Goal: Task Accomplishment & Management: Manage account settings

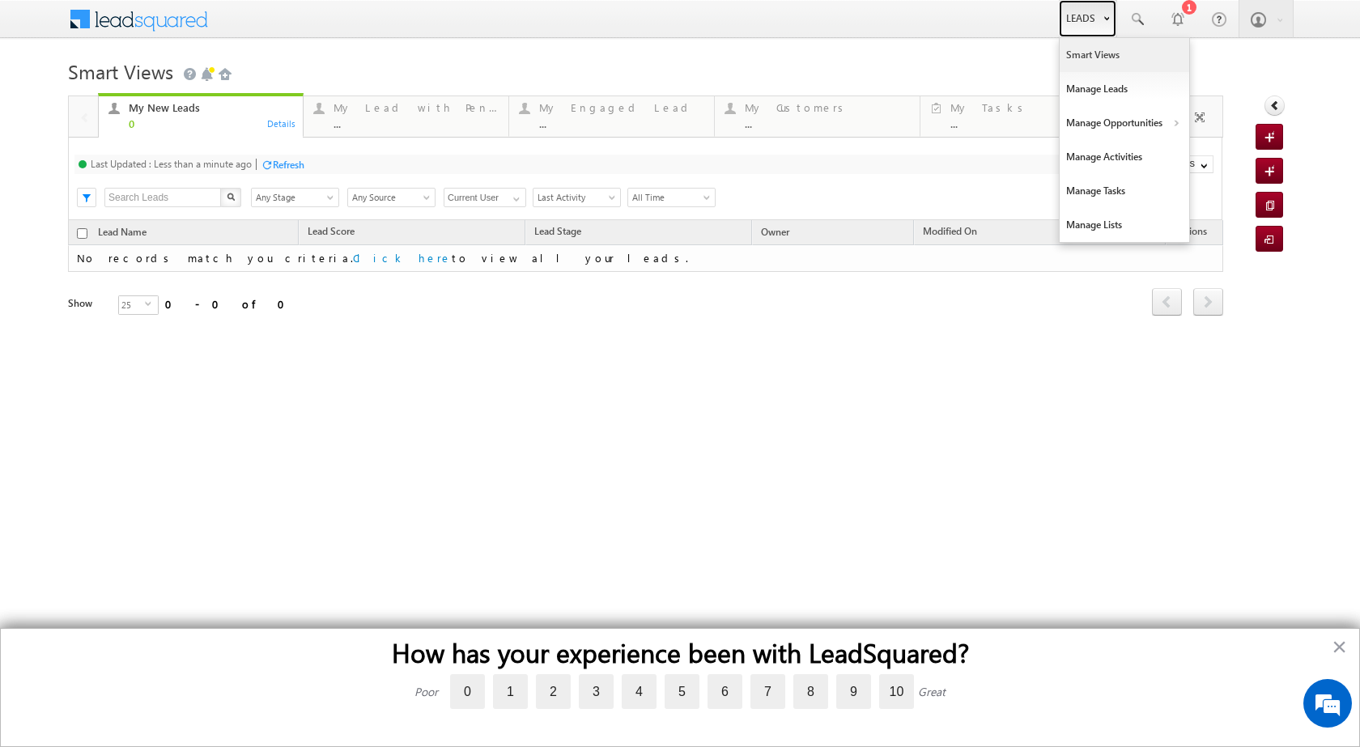
drag, startPoint x: 1107, startPoint y: 23, endPoint x: 1096, endPoint y: 42, distance: 21.8
click at [1106, 23] on link "Leads" at bounding box center [1087, 18] width 57 height 37
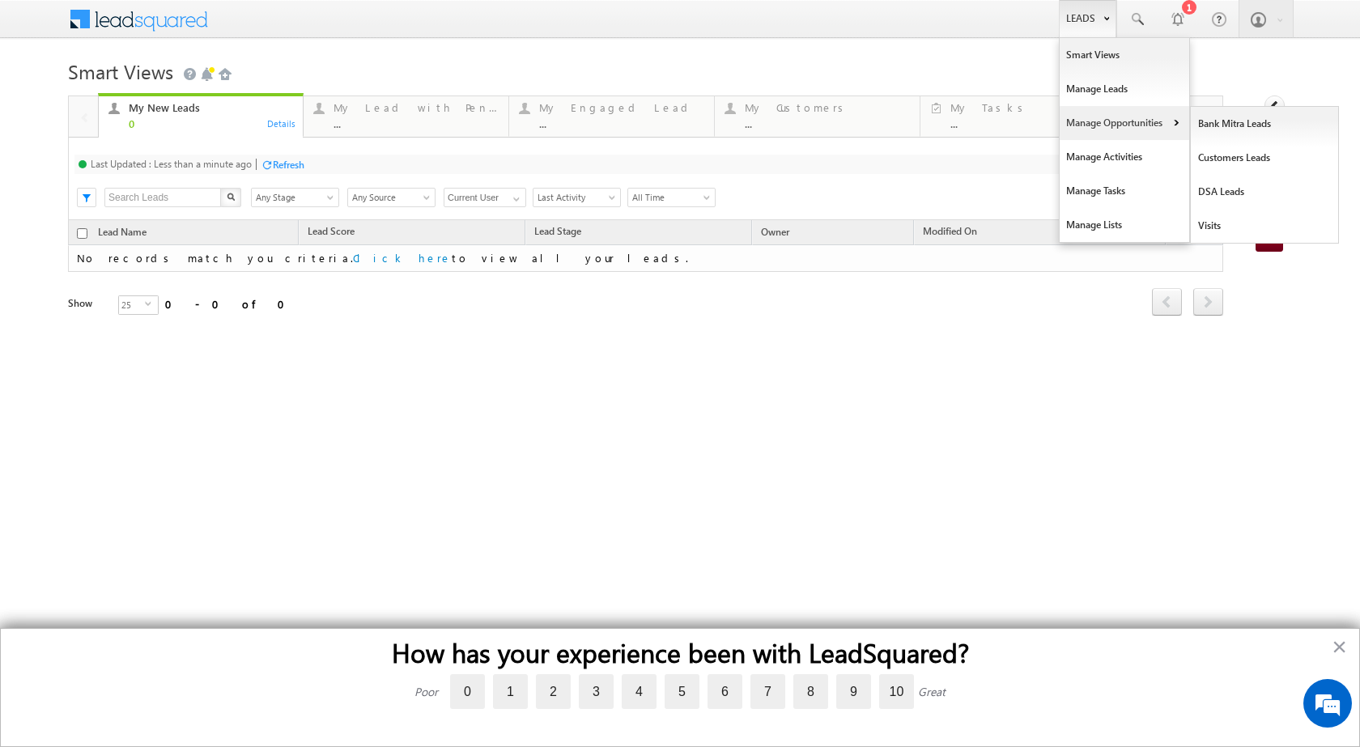
click at [1165, 120] on link "Manage Opportunities" at bounding box center [1125, 123] width 130 height 34
click at [1095, 21] on link "Leads" at bounding box center [1087, 18] width 57 height 37
click at [1173, 121] on b at bounding box center [1176, 125] width 6 height 10
click at [1213, 154] on link "Customers Leads" at bounding box center [1265, 158] width 148 height 34
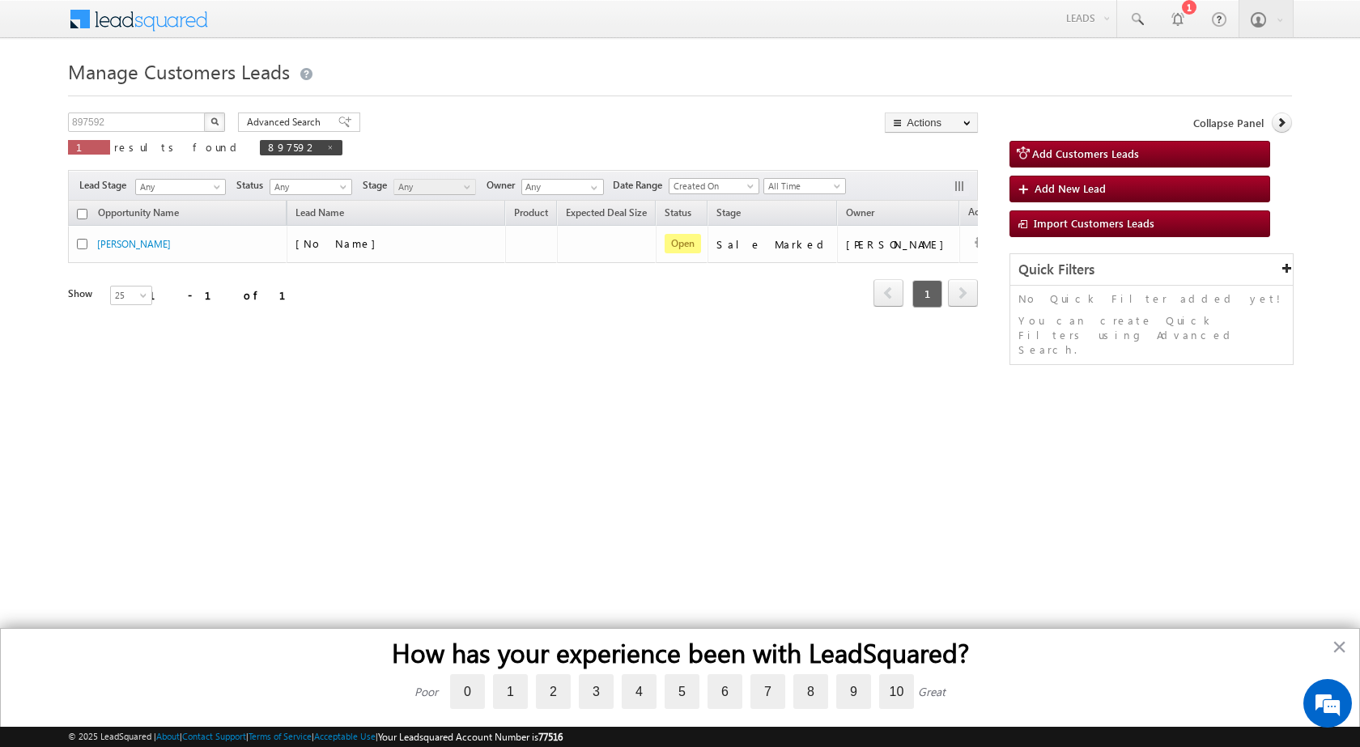
click at [138, 133] on div "897592 X 1 results found 897592" at bounding box center [205, 136] width 275 height 46
click at [138, 130] on input "897592" at bounding box center [137, 122] width 138 height 19
paste input "907996"
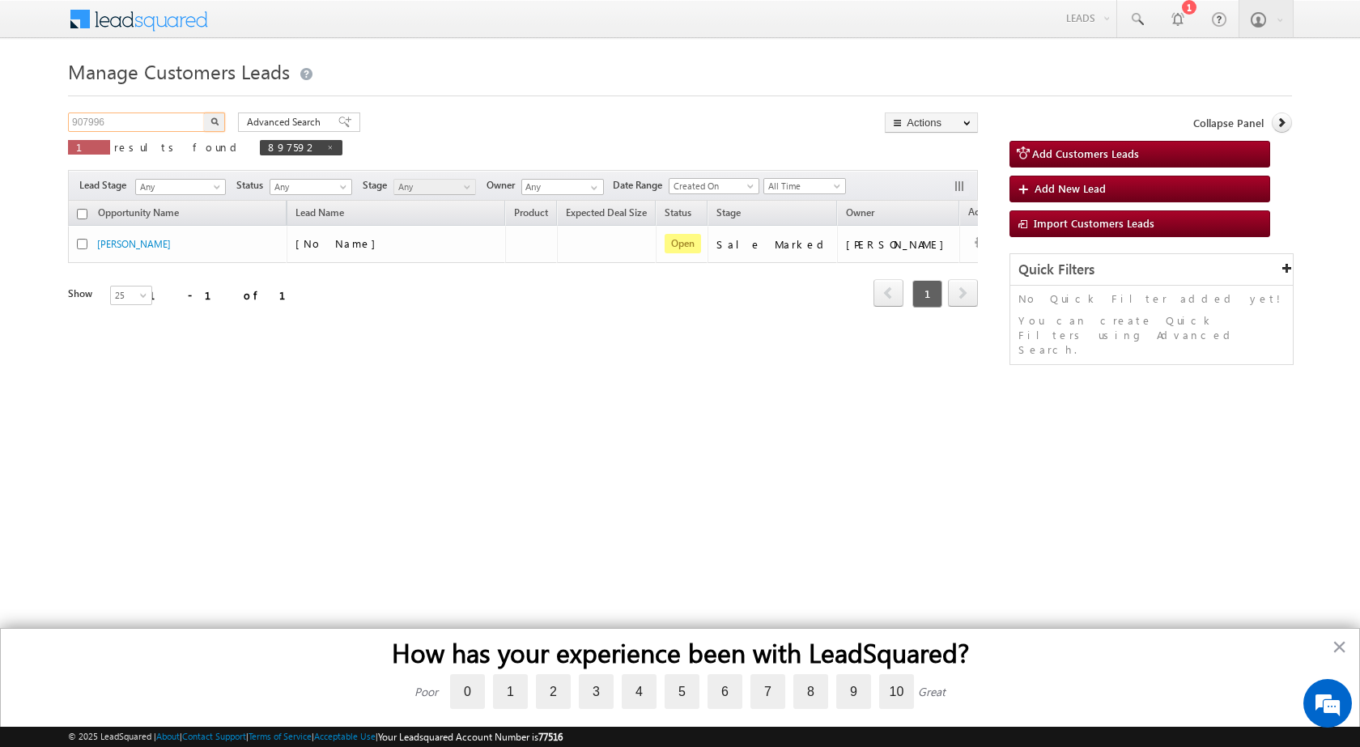
type input "907996"
click at [218, 117] on img "button" at bounding box center [215, 121] width 8 height 8
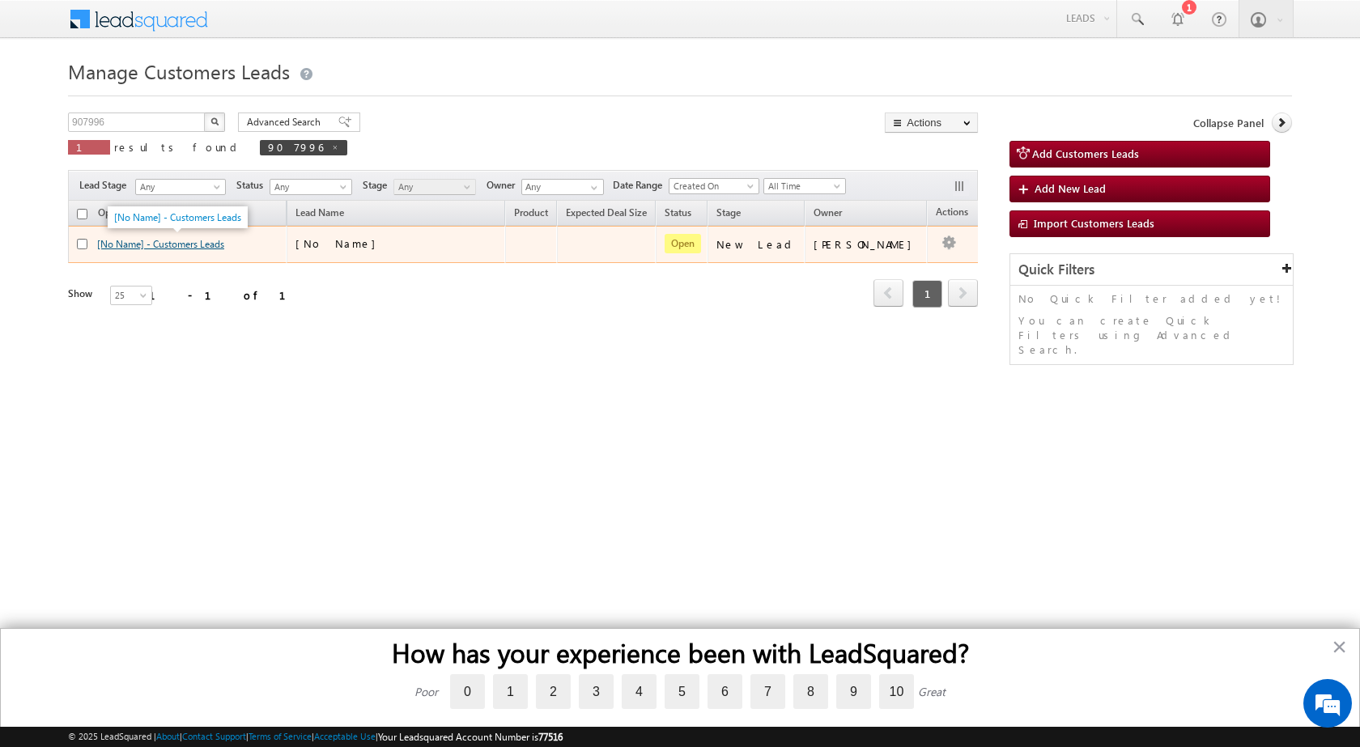
click at [177, 247] on link "[No Name] - Customers Leads" at bounding box center [160, 244] width 127 height 12
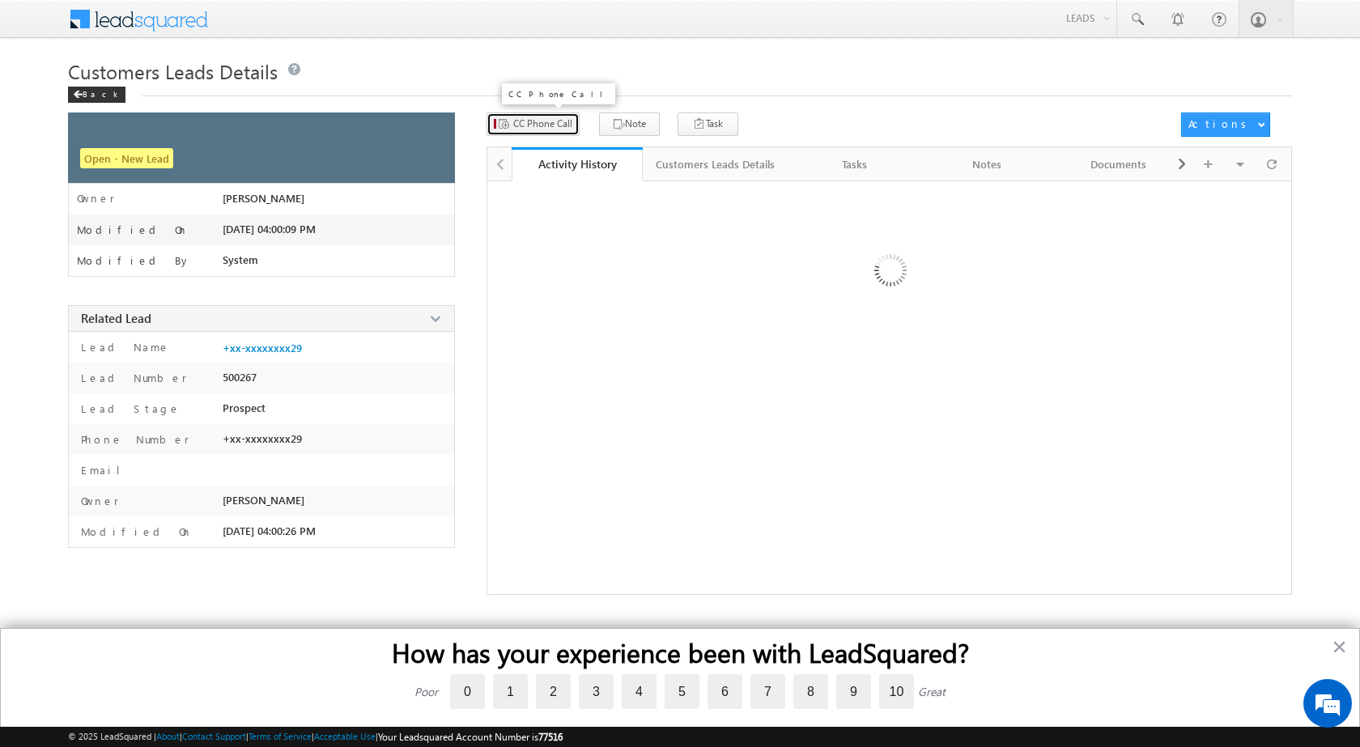
click at [553, 117] on span "CC Phone Call" at bounding box center [542, 124] width 59 height 15
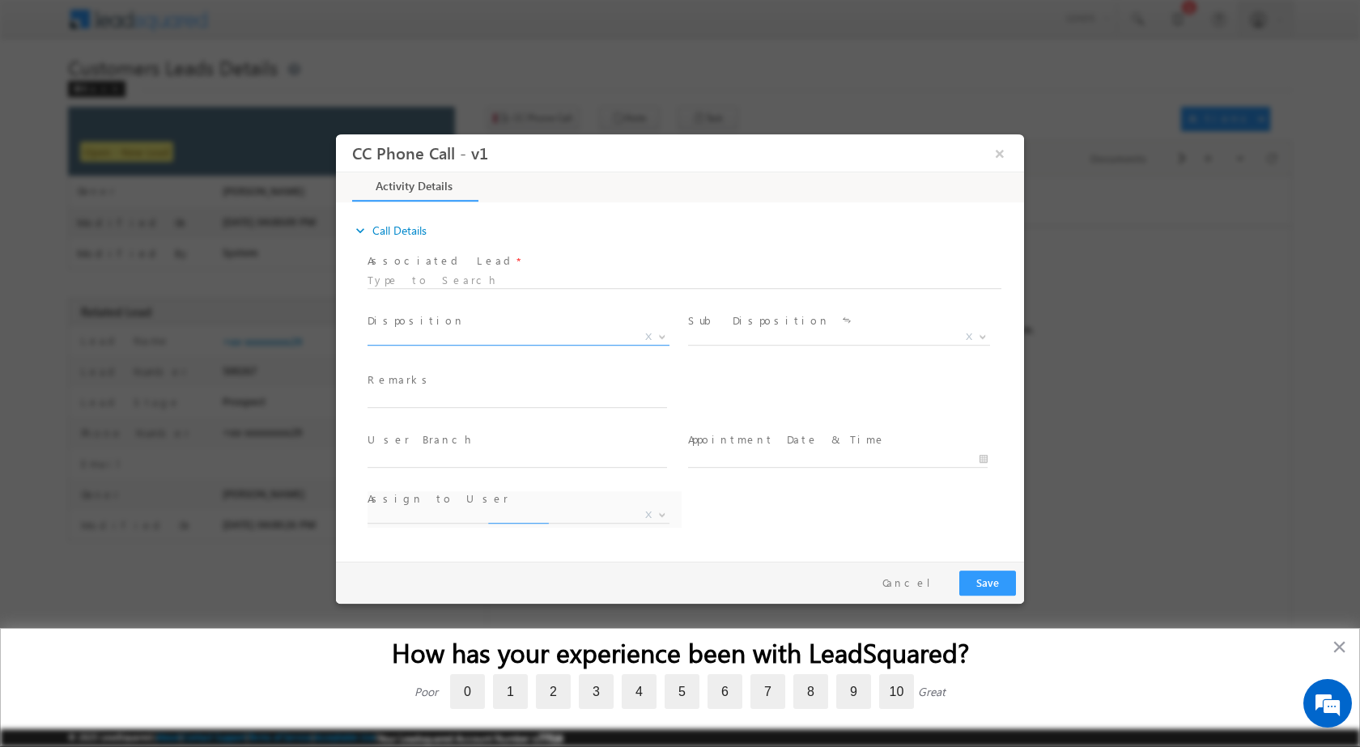
click at [666, 330] on span at bounding box center [661, 336] width 16 height 21
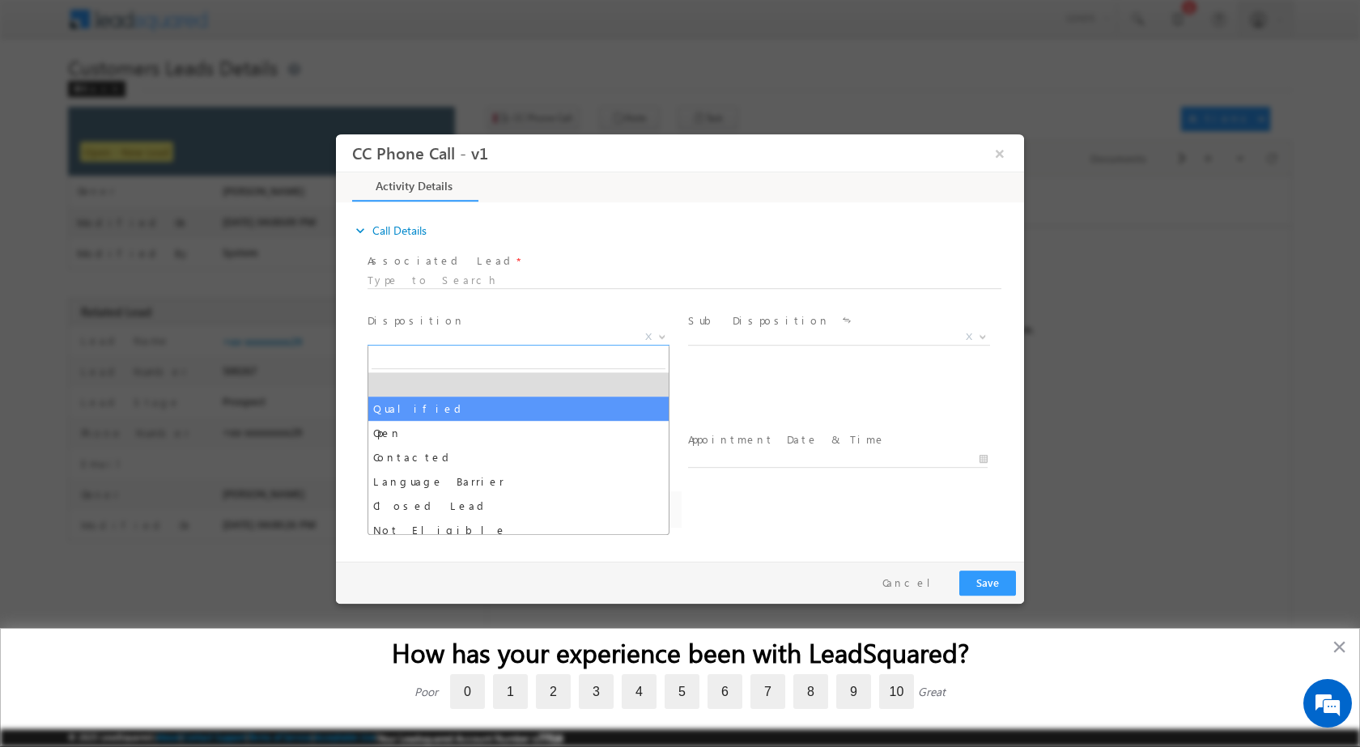
select select "Qualified"
select select "altaf.shaikh@sgrlimited.in"
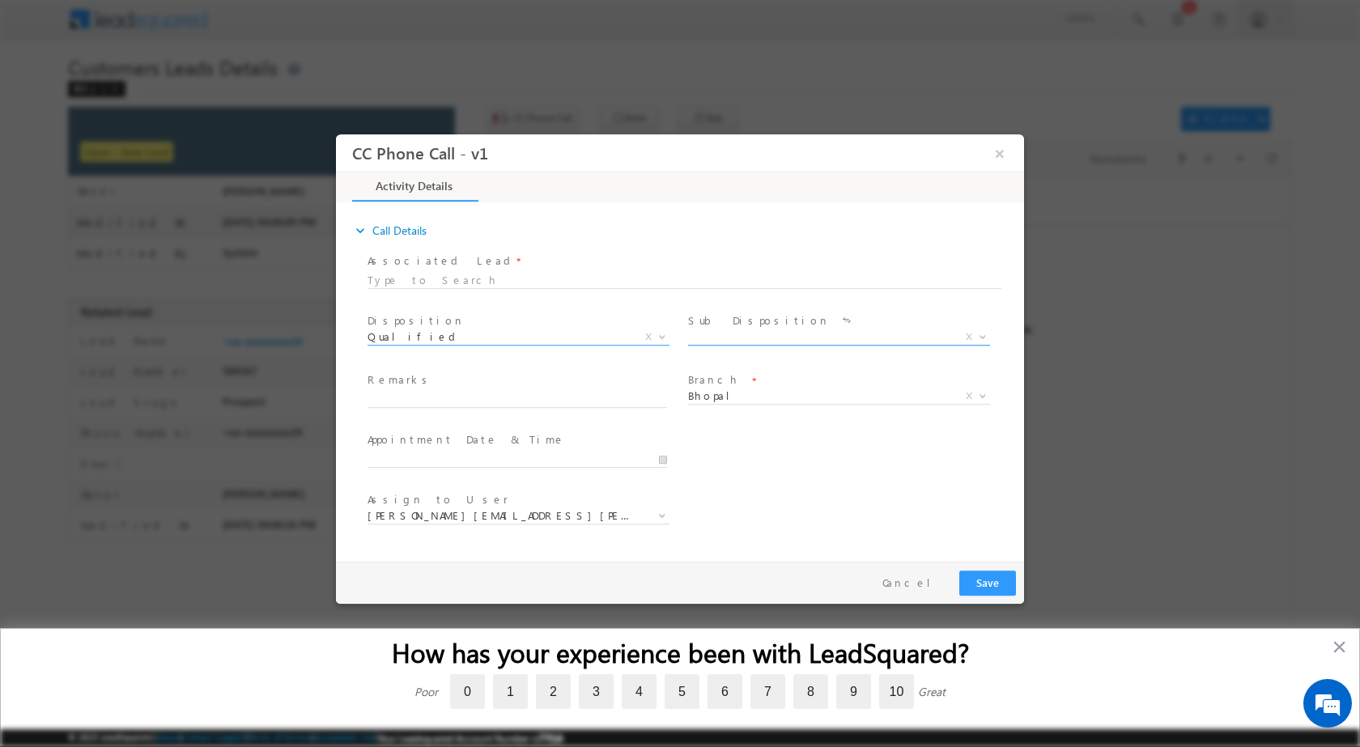
click at [969, 329] on span "X" at bounding box center [969, 336] width 6 height 15
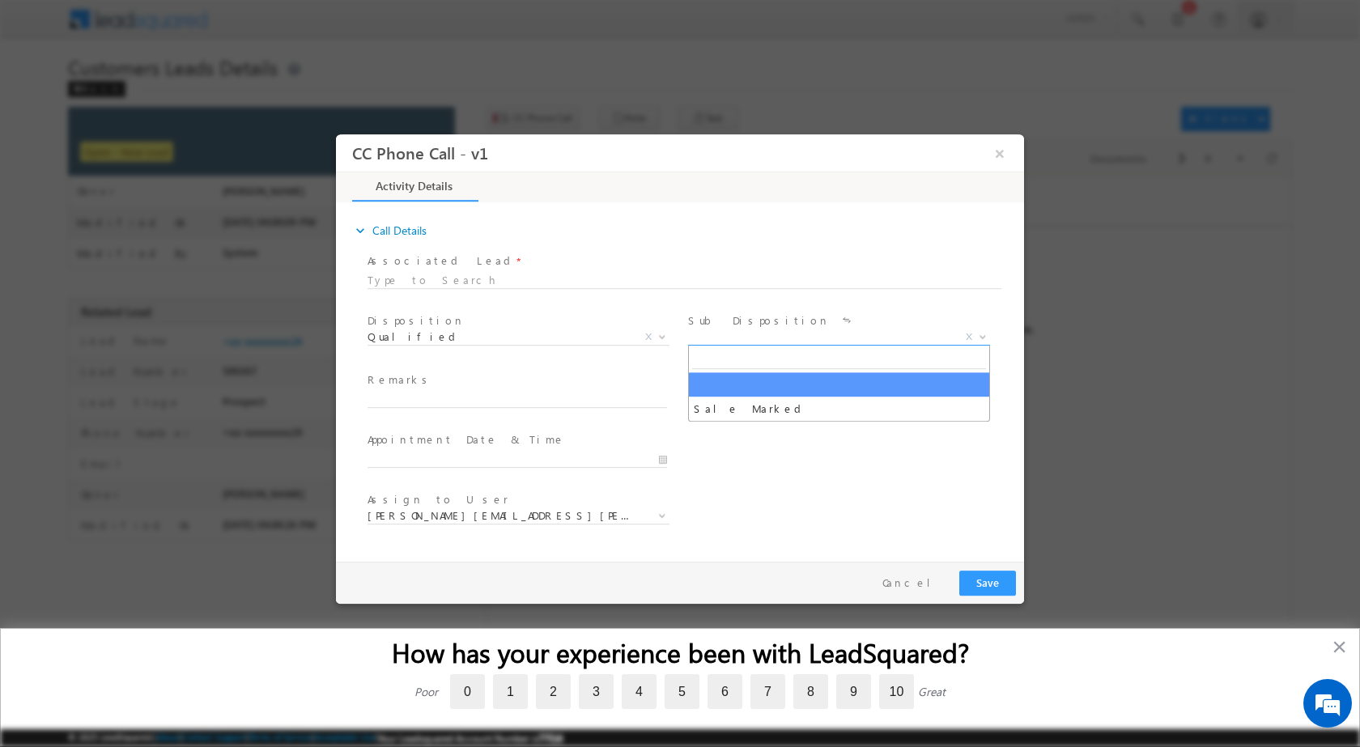
click at [983, 342] on span at bounding box center [981, 336] width 16 height 21
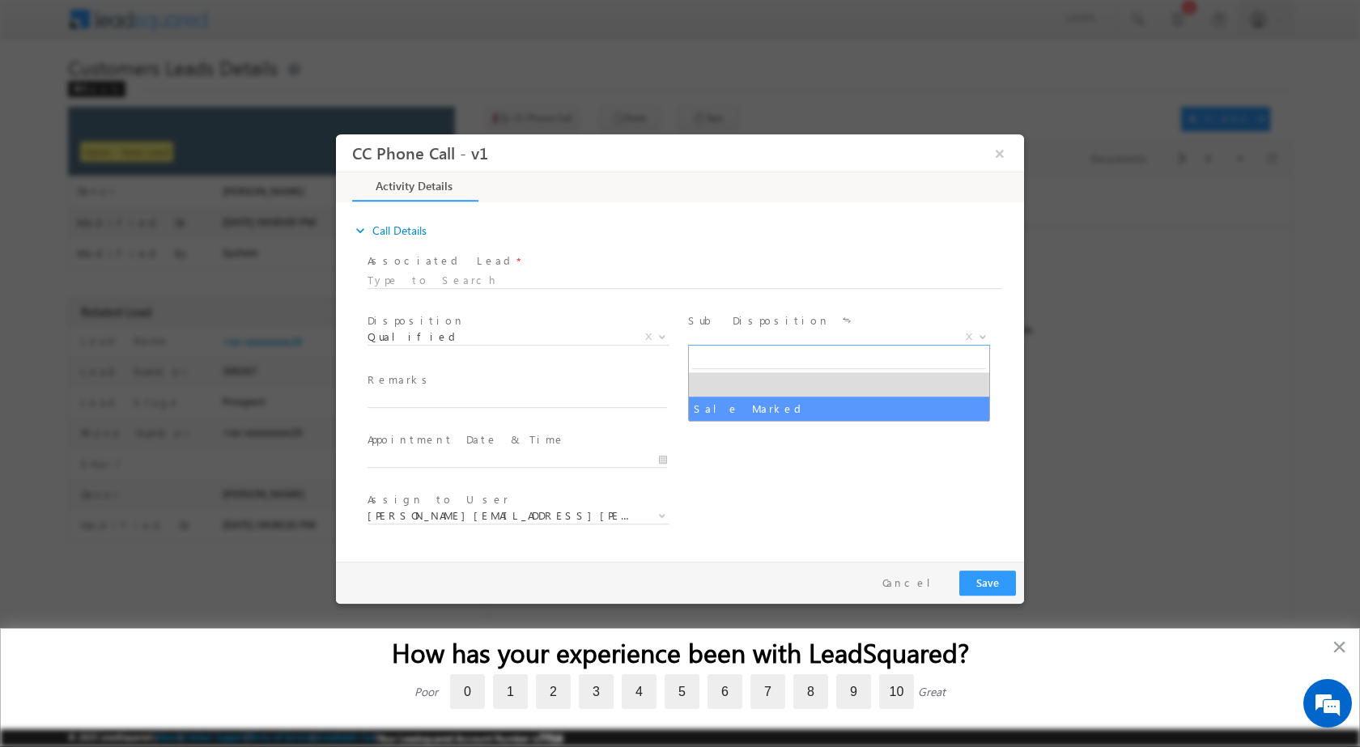
select select "Sale Marked"
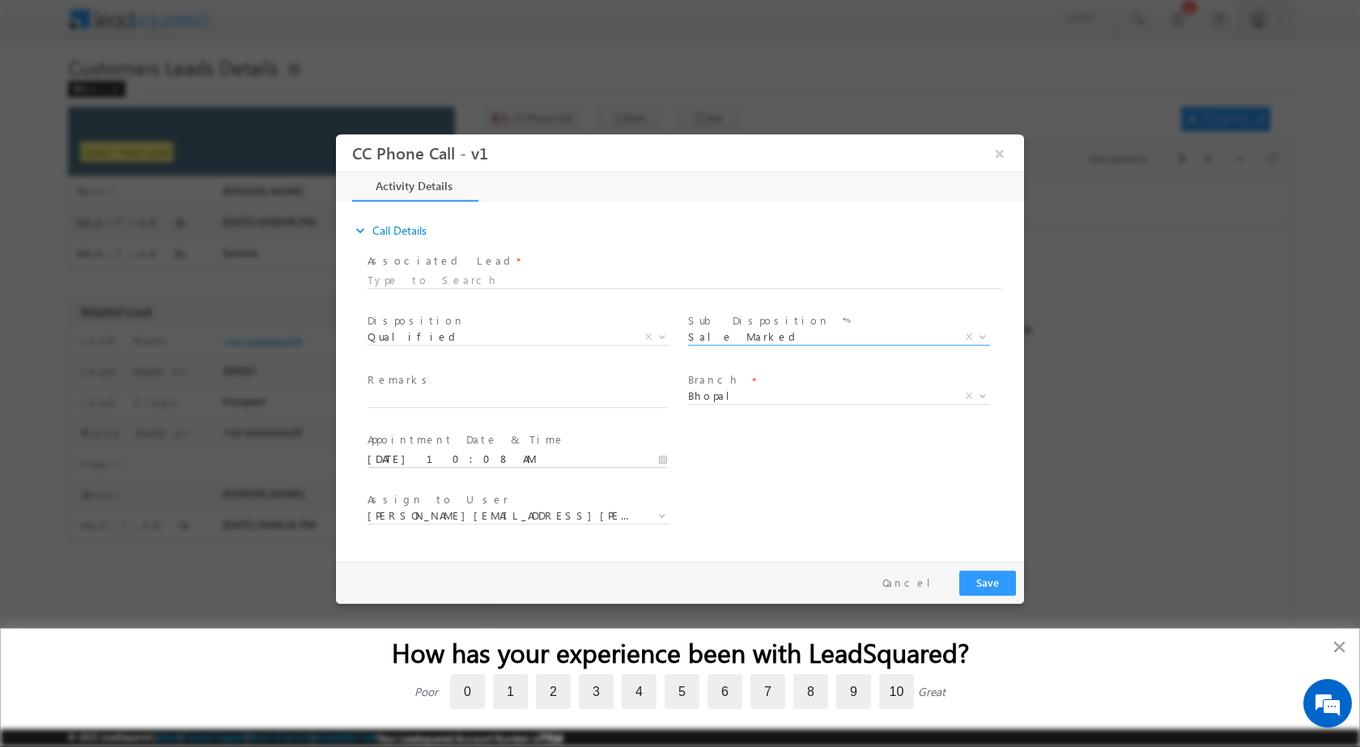
click at [665, 462] on input "09/22/2025 10:08 AM" at bounding box center [518, 459] width 300 height 16
type input "09/23/2025 10:08 AM"
type input "06"
type input "09/23/2025 6:08 AM"
click at [462, 434] on input "08" at bounding box center [471, 439] width 67 height 11
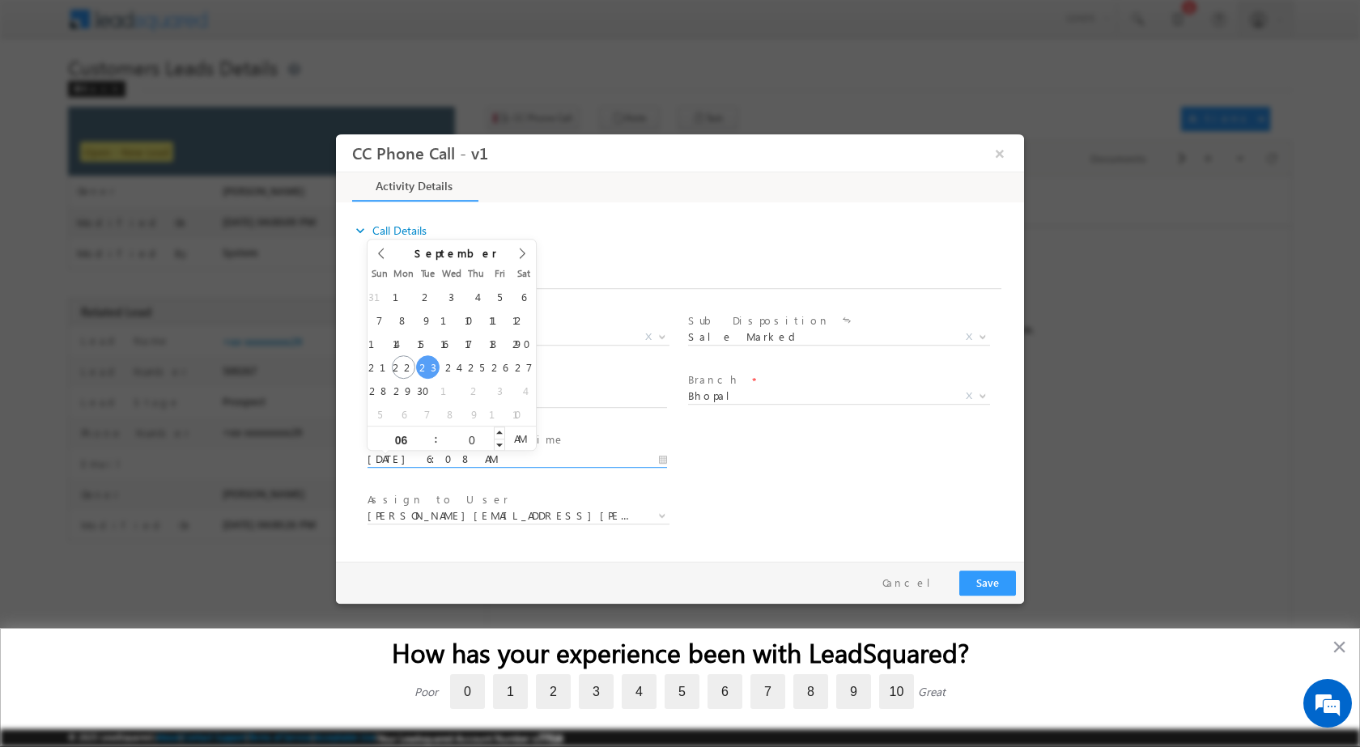
type input "00"
type input "09/23/2025 6:00 PM"
click at [519, 437] on span "AM" at bounding box center [520, 438] width 30 height 24
click at [802, 466] on div "User Branch * Appointment Date & Time * 09/23/2025 6:00 PM" at bounding box center [694, 458] width 660 height 60
click at [440, 398] on input "text" at bounding box center [518, 399] width 300 height 16
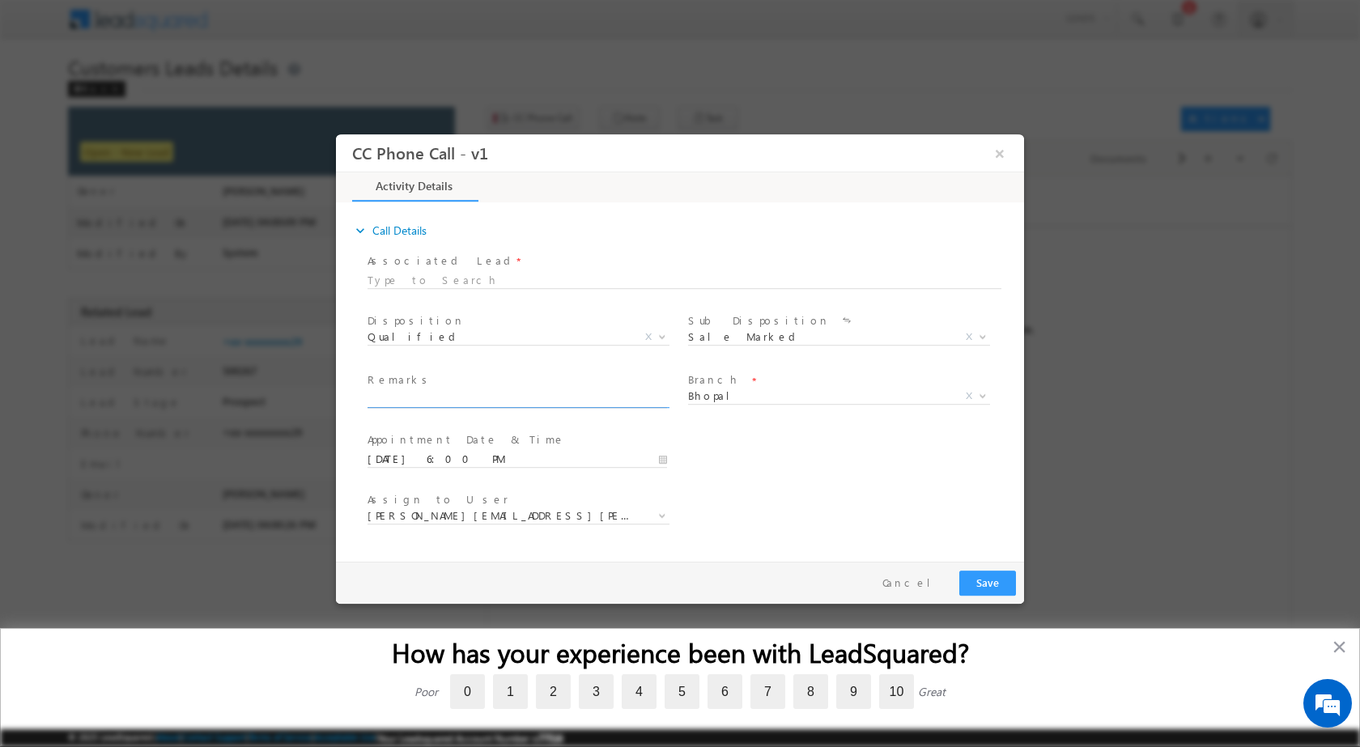
paste input "22/09-Customer name is ASMAT SALIM Customer age is 60 yrs loan type is Home Pur…"
type input "22/09-Customer name is ASMAT SALIM Customer age is 60 yrs loan type is Home Pur…"
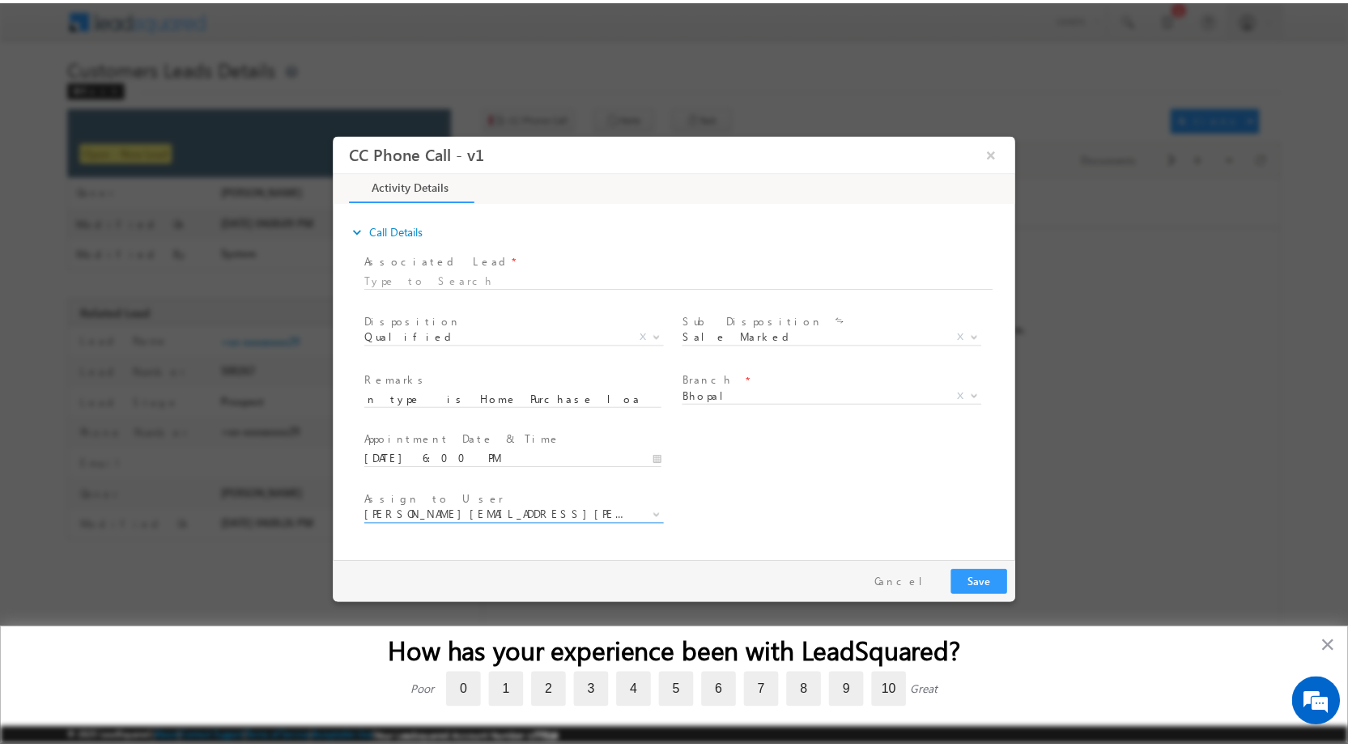
scroll to position [0, 0]
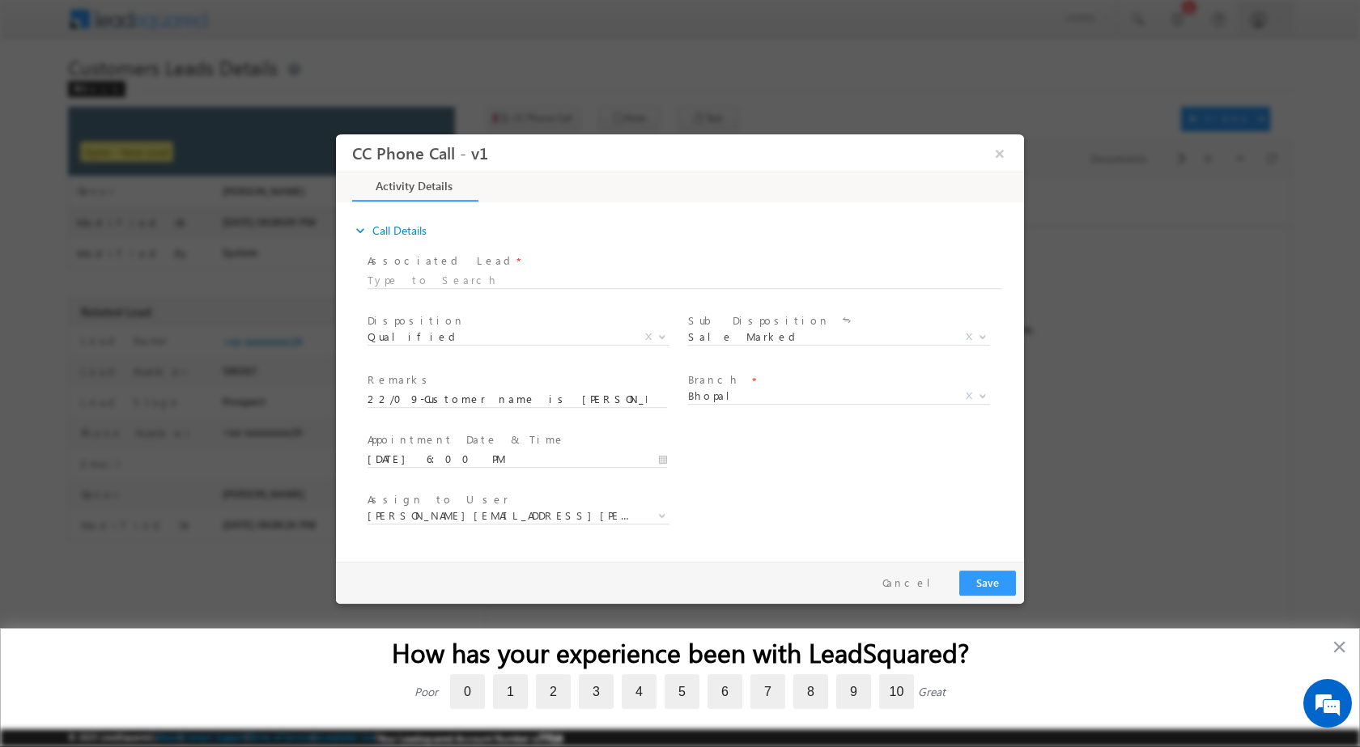
drag, startPoint x: 670, startPoint y: 500, endPoint x: 661, endPoint y: 515, distance: 17.1
click at [668, 504] on div "Assign to User * altaf.shaikh@sgrlimited.in arpit.tirkey@sgrlimited.in arun.sin…" at bounding box center [525, 509] width 314 height 37
click at [660, 517] on b at bounding box center [663, 515] width 10 height 6
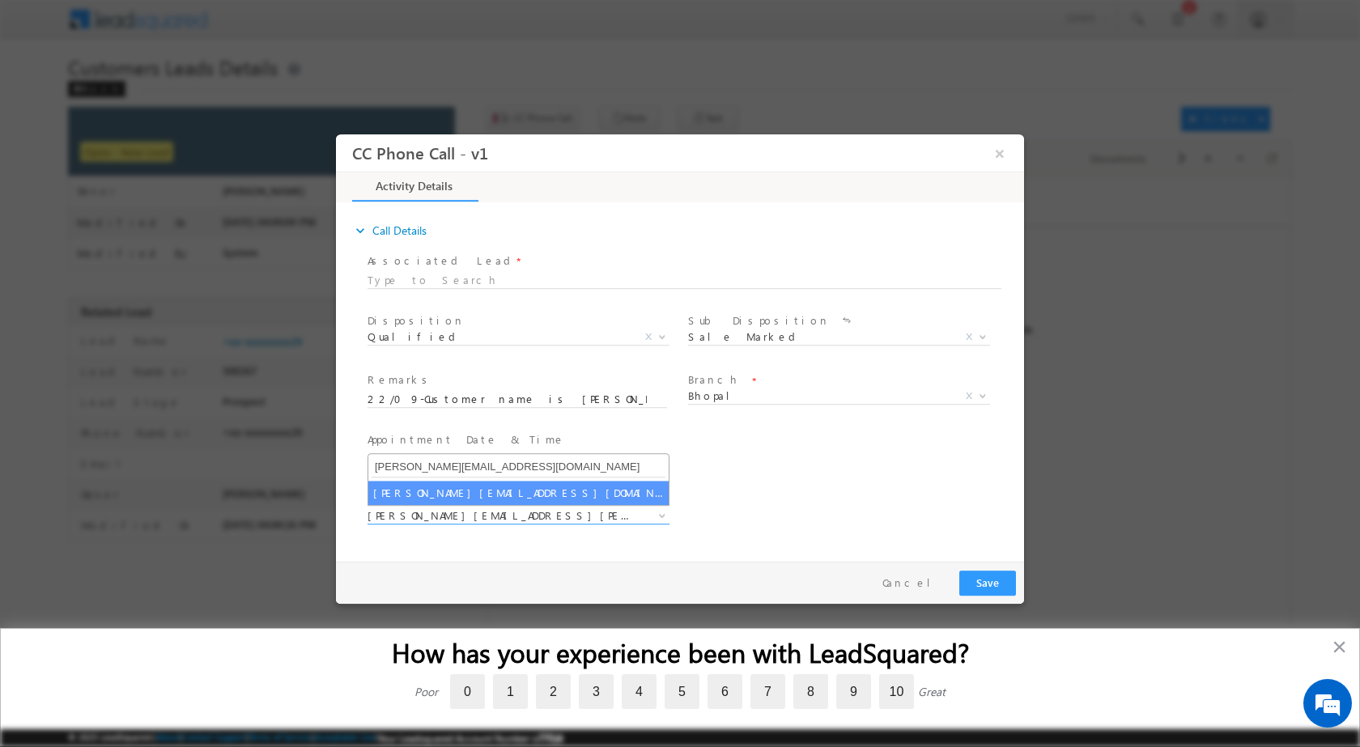
type input "[PERSON_NAME][EMAIL_ADDRESS][DOMAIN_NAME]"
select select "[PERSON_NAME][EMAIL_ADDRESS][DOMAIN_NAME]"
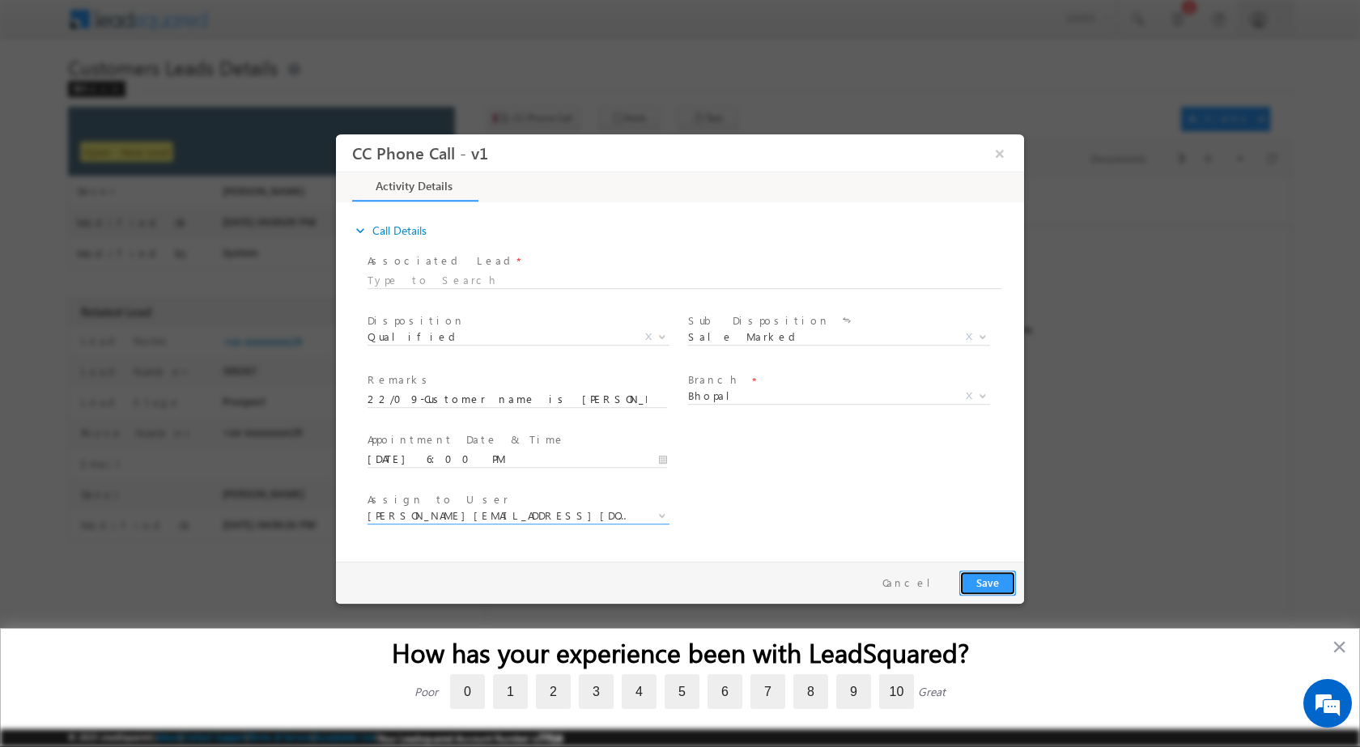
click at [980, 582] on button "Save" at bounding box center [988, 582] width 57 height 25
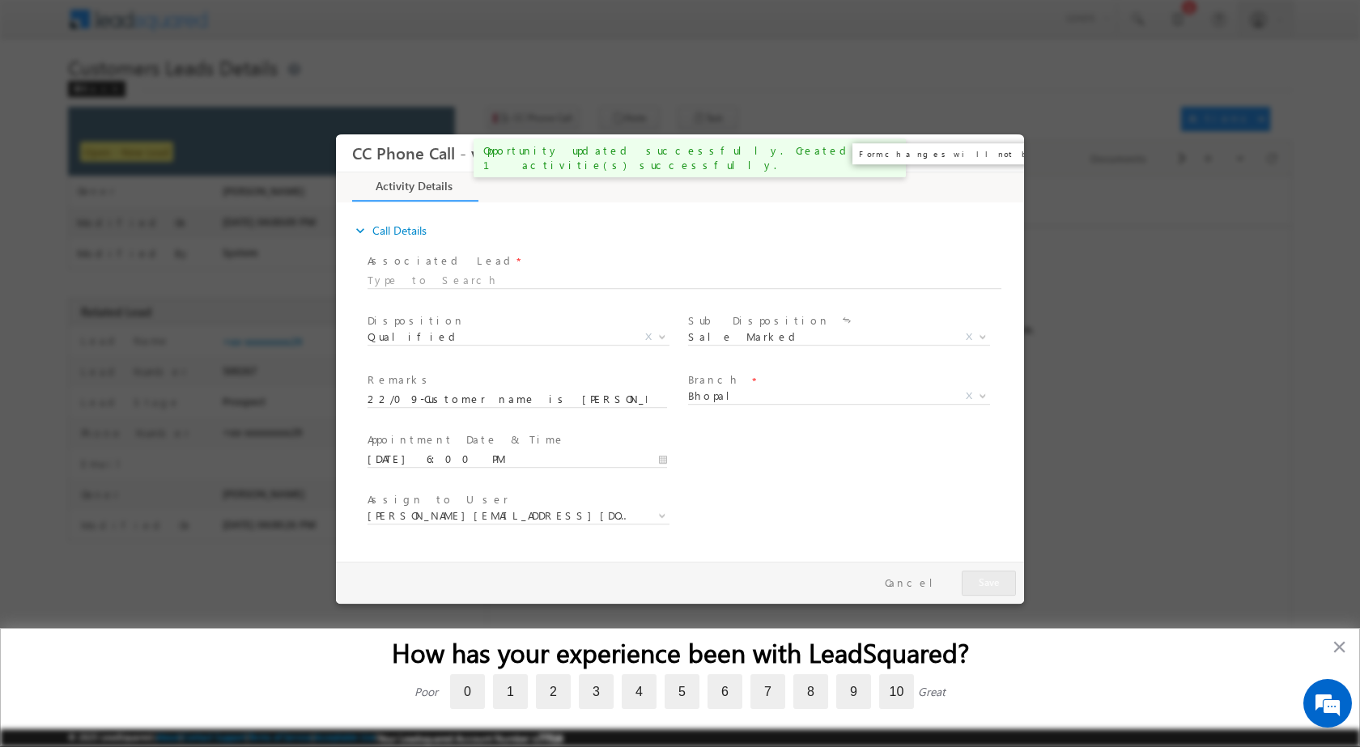
click at [1002, 155] on button "×" at bounding box center [1000, 153] width 28 height 30
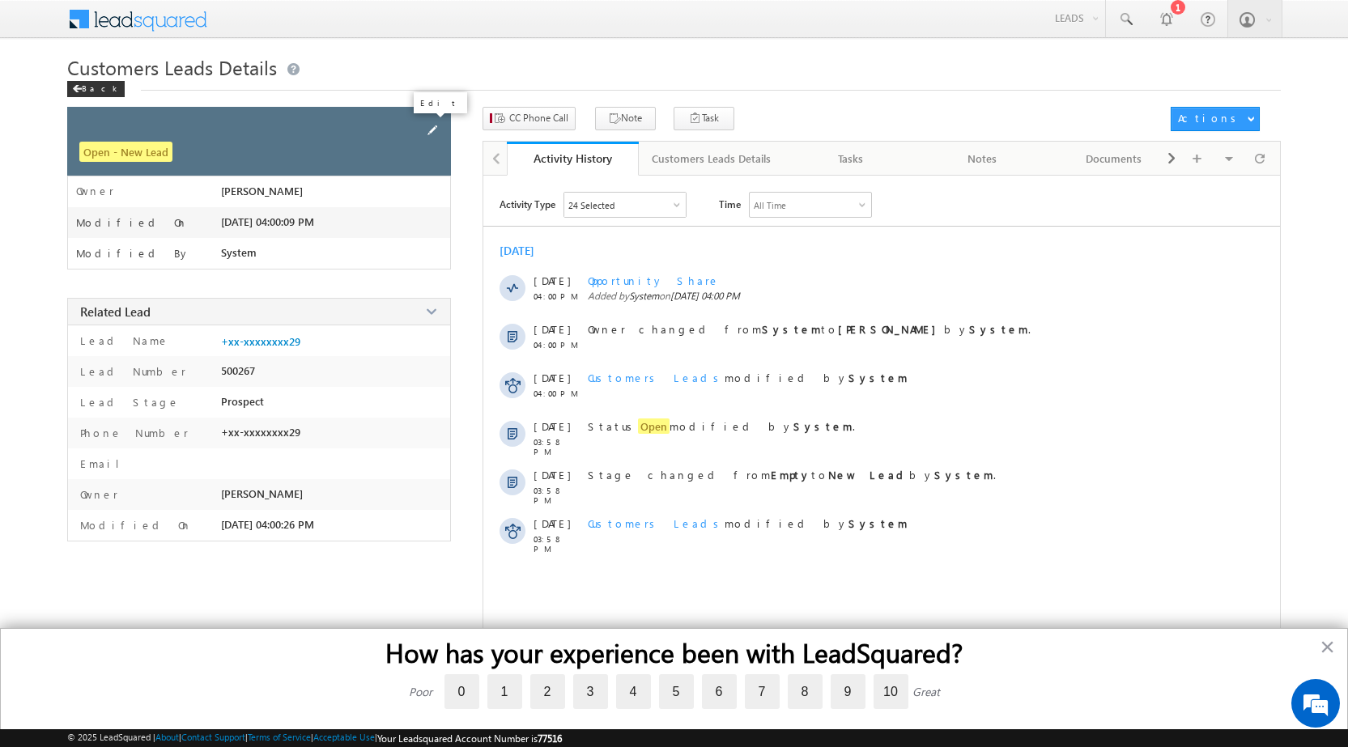
click at [435, 130] on span at bounding box center [433, 130] width 18 height 18
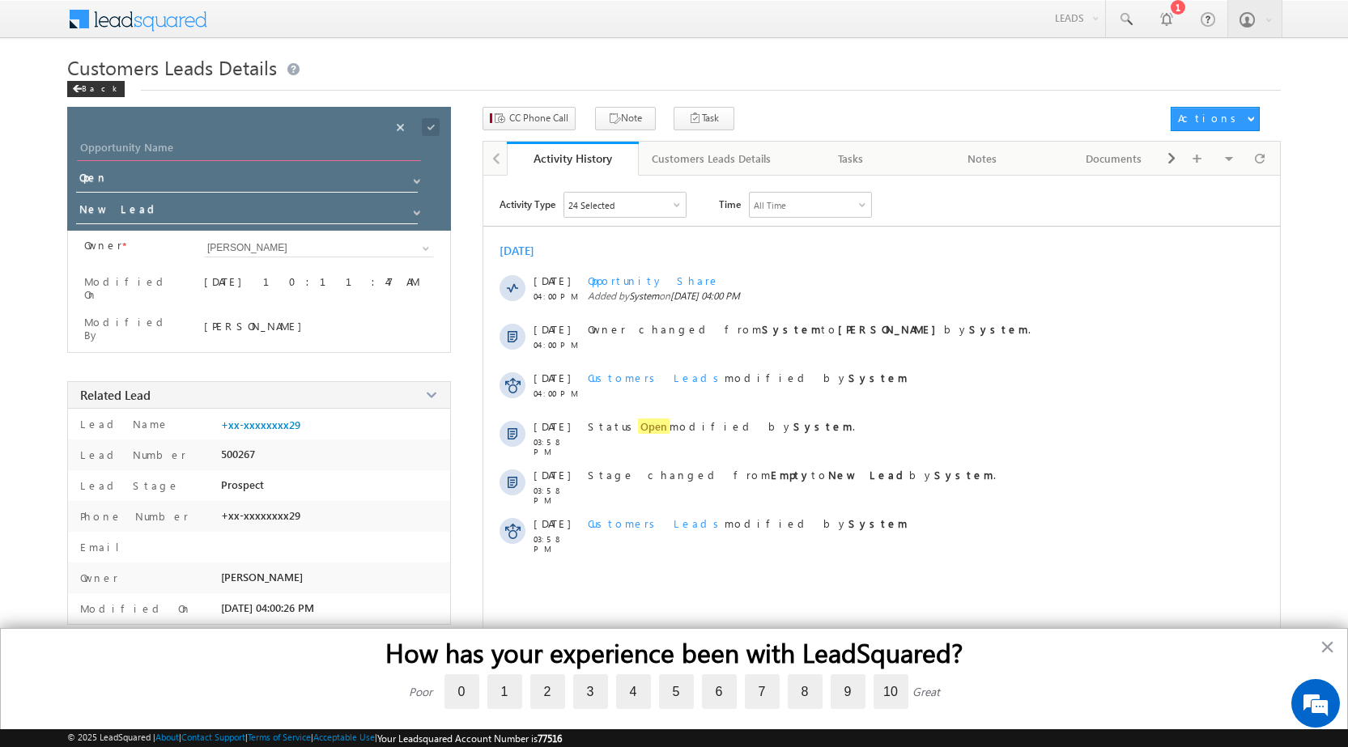
click at [202, 145] on input "Opportunity Name" at bounding box center [249, 149] width 344 height 23
paste input "[PERSON_NAME]"
type input "[PERSON_NAME]"
click at [433, 127] on span at bounding box center [431, 127] width 18 height 18
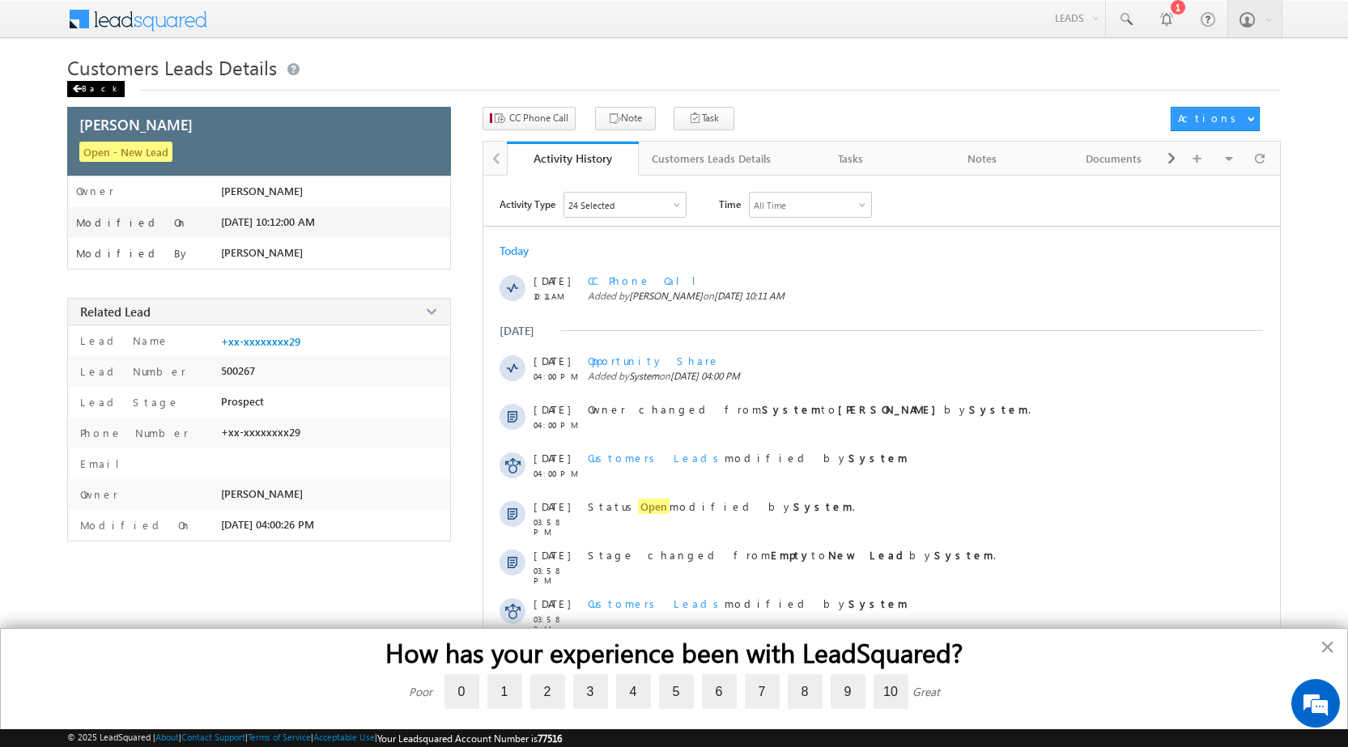
click at [86, 87] on div "Back" at bounding box center [95, 89] width 57 height 16
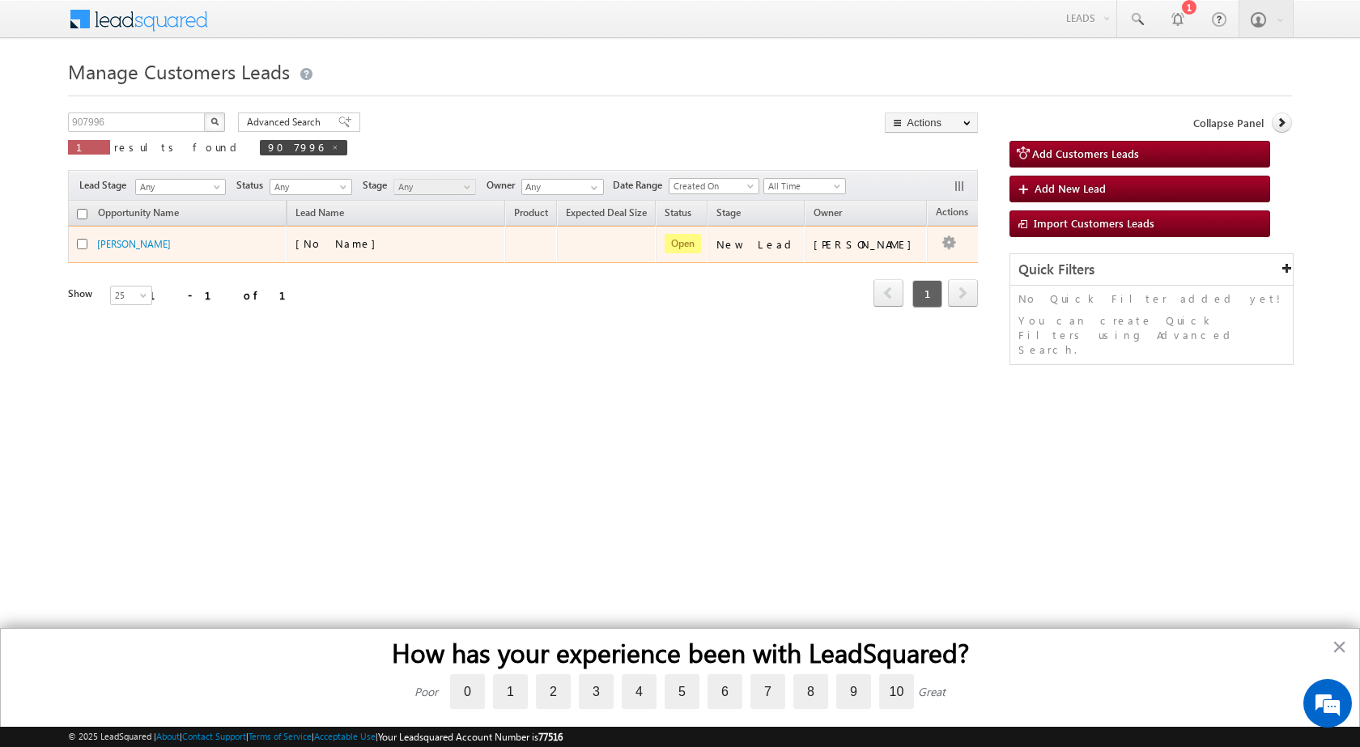
click at [941, 248] on button "button" at bounding box center [949, 243] width 16 height 16
click at [913, 255] on link "Edit" at bounding box center [916, 264] width 81 height 19
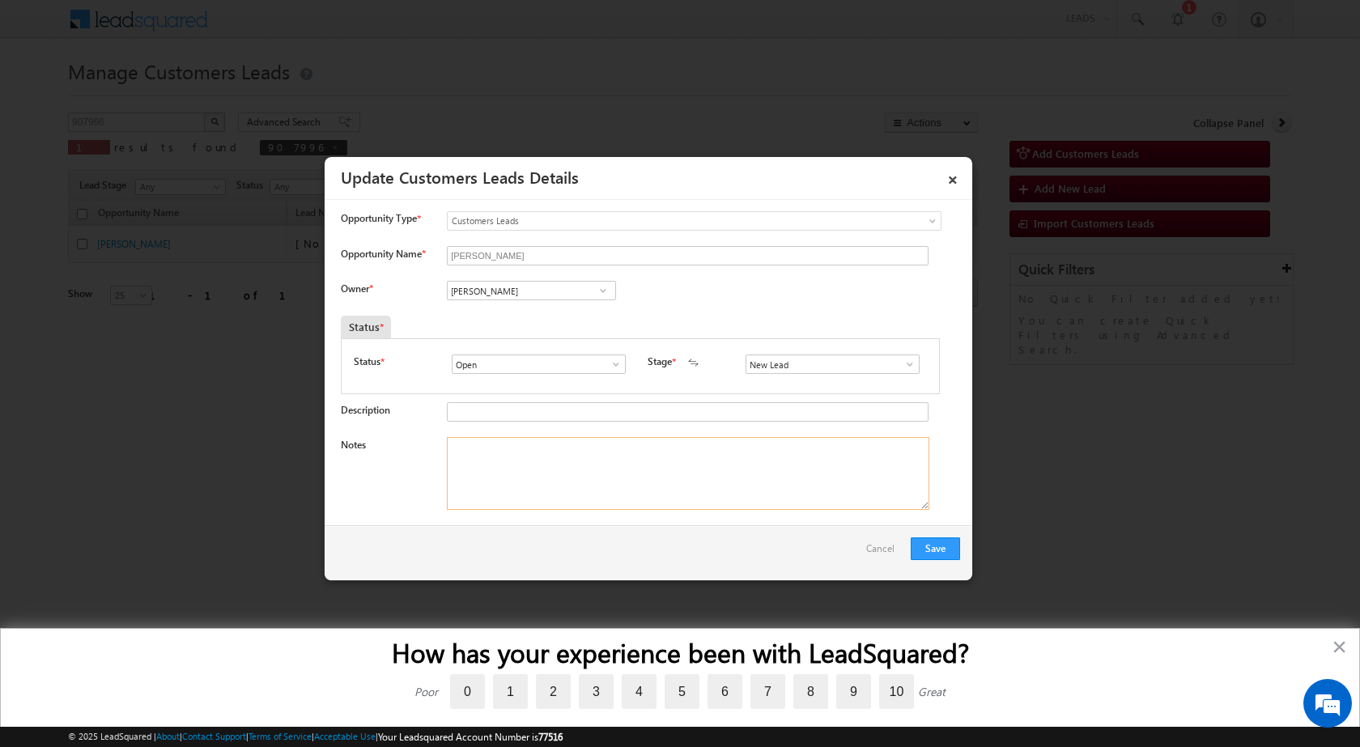
click at [632, 458] on textarea "Notes" at bounding box center [688, 473] width 483 height 73
paste textarea "22/09-Customer name is [PERSON_NAME] Customer age is [DEMOGRAPHIC_DATA] yrs loa…"
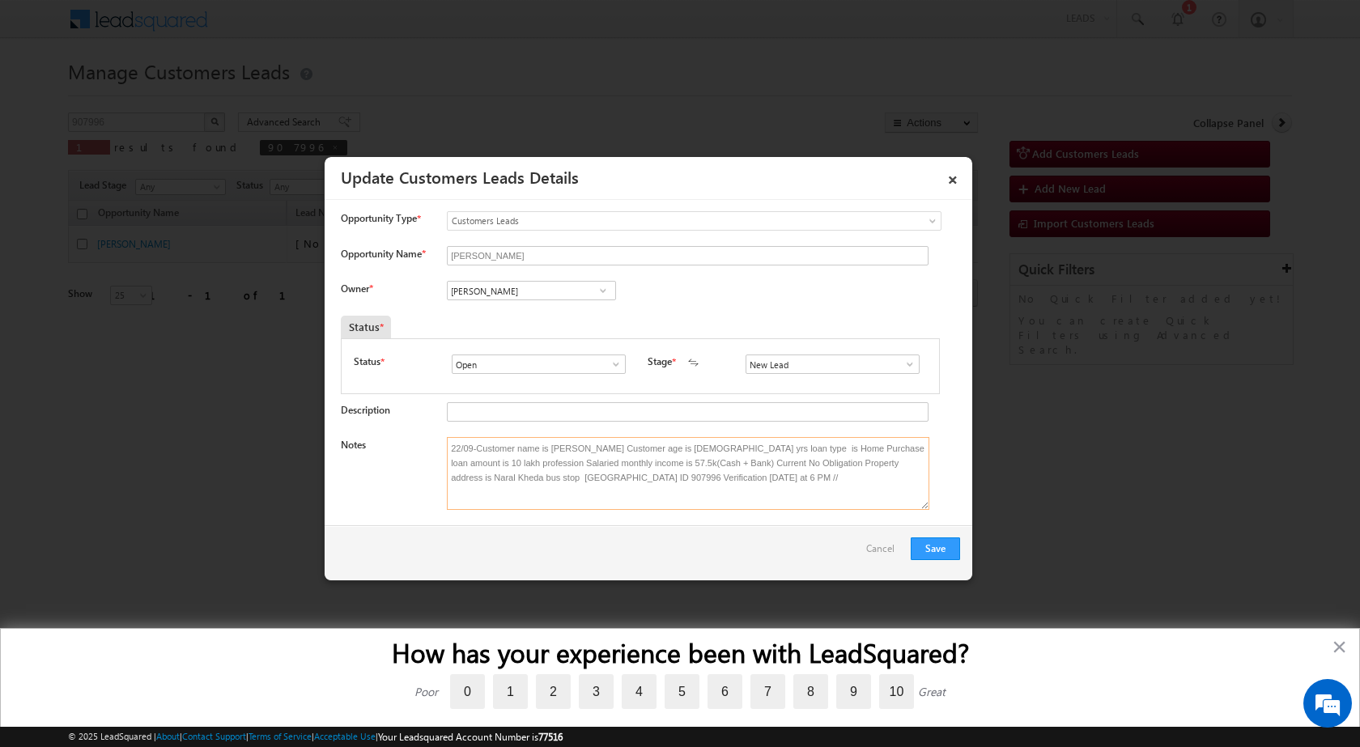
type textarea "22/09-Customer name is [PERSON_NAME] Customer age is [DEMOGRAPHIC_DATA] yrs loa…"
click at [602, 292] on span at bounding box center [603, 290] width 16 height 13
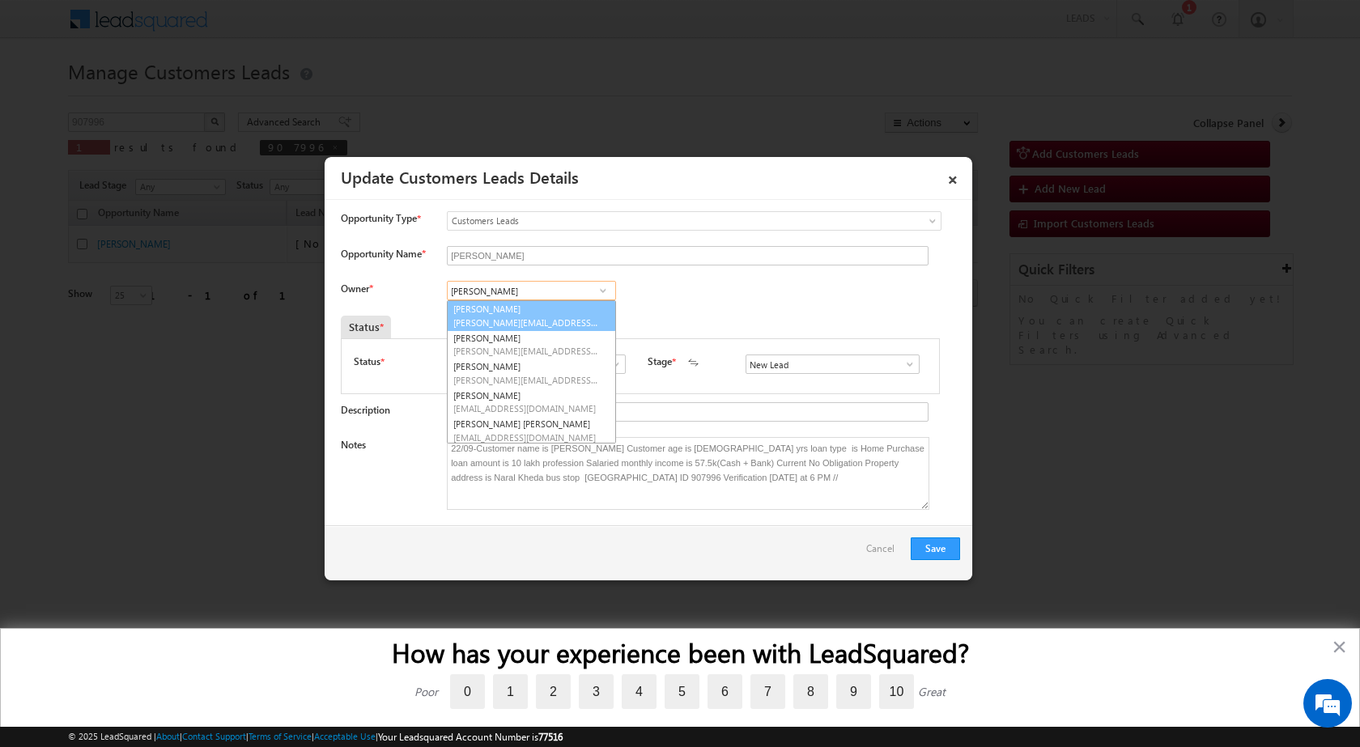
paste input "[PERSON_NAME][EMAIL_ADDRESS][DOMAIN_NAME]"
click at [543, 312] on link "[PERSON_NAME] [PERSON_NAME][EMAIL_ADDRESS][DOMAIN_NAME]" at bounding box center [531, 315] width 169 height 31
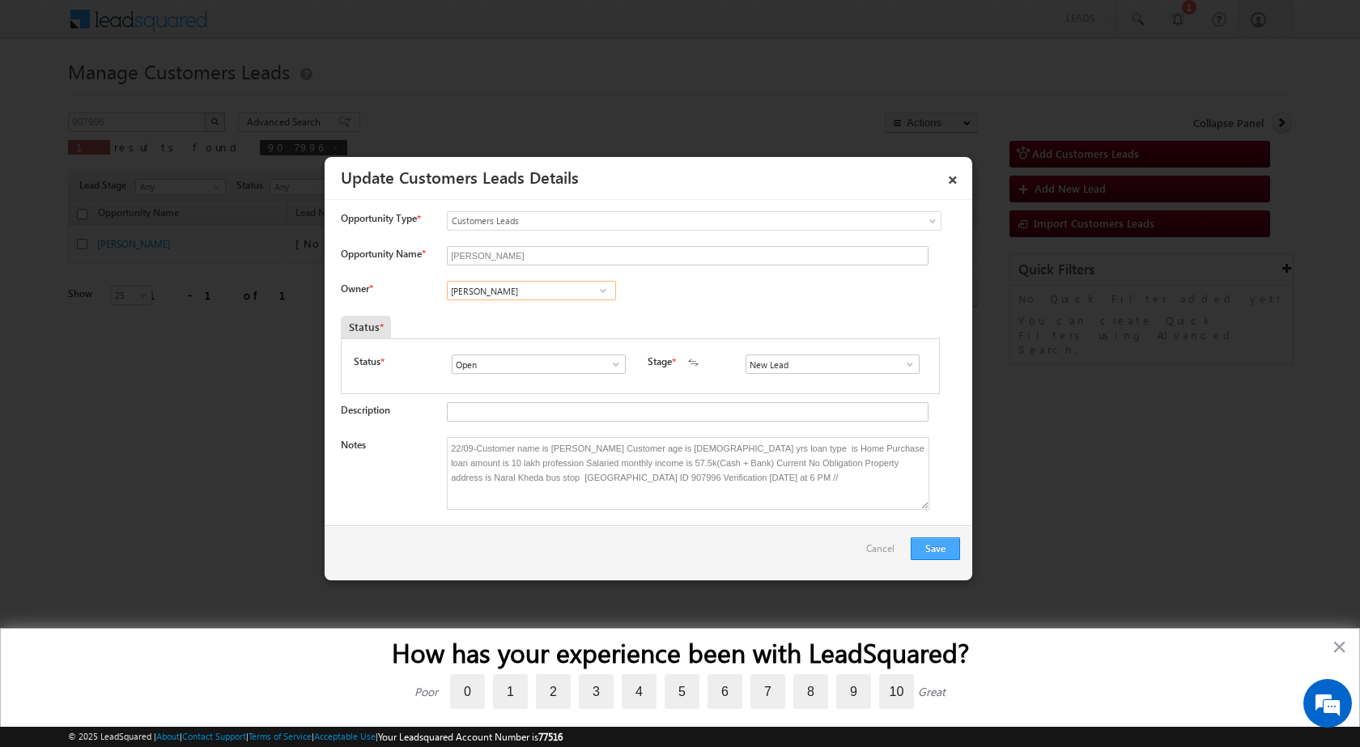
type input "[PERSON_NAME]"
click at [922, 539] on button "Save" at bounding box center [935, 549] width 49 height 23
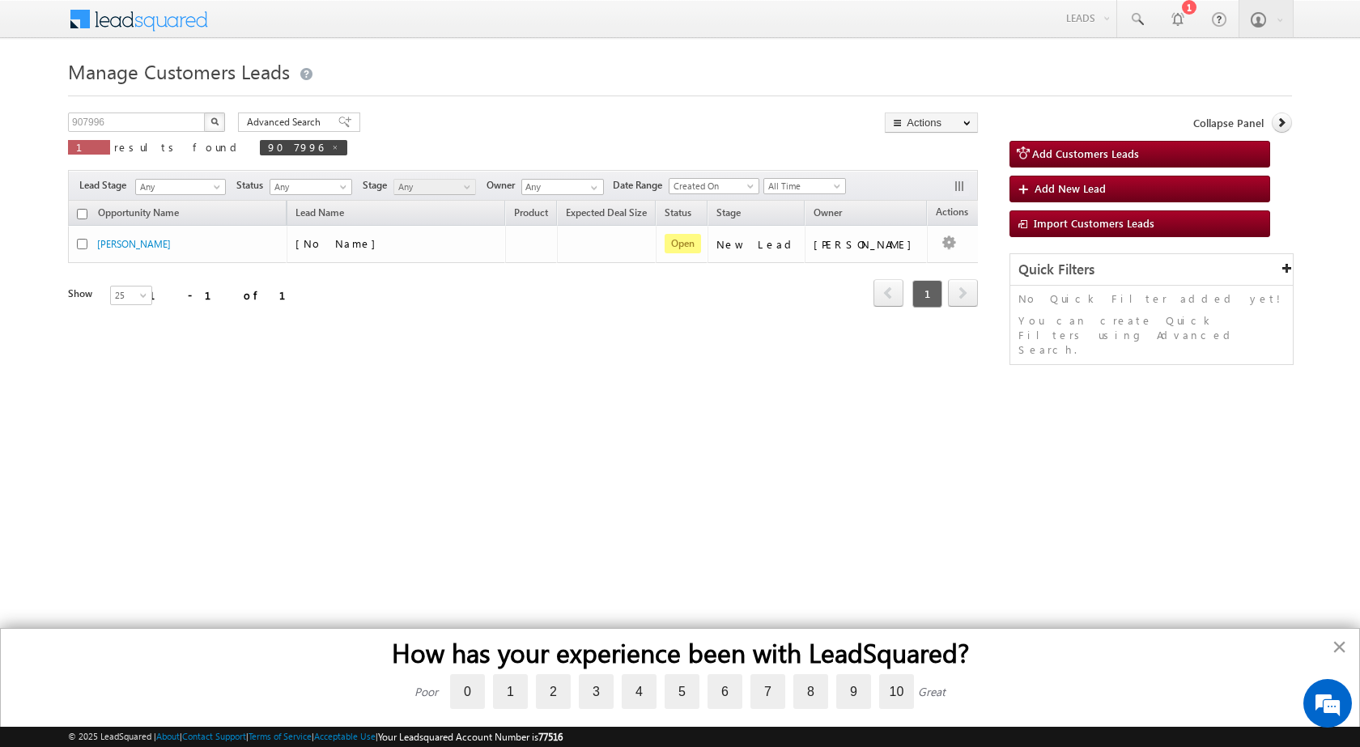
click at [1343, 650] on button "×" at bounding box center [1339, 647] width 15 height 26
